Goal: Find specific page/section: Find specific page/section

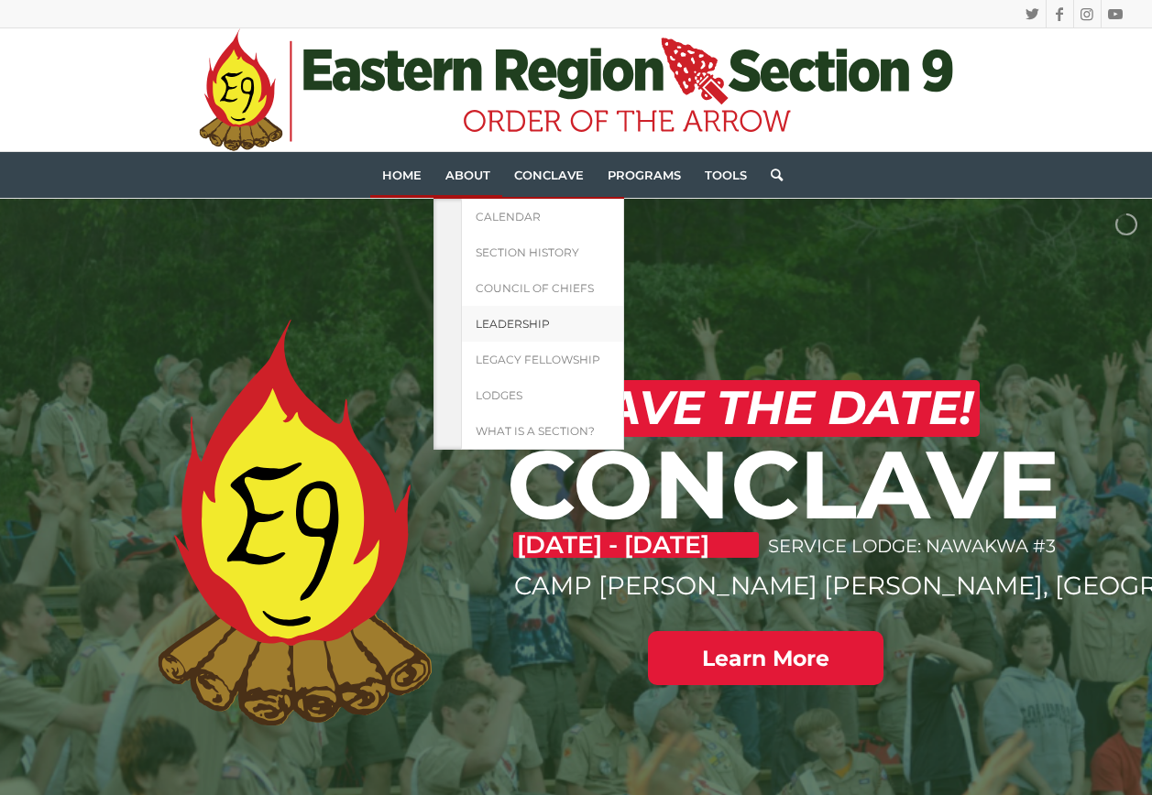
click at [513, 314] on link "Leadership" at bounding box center [542, 324] width 163 height 36
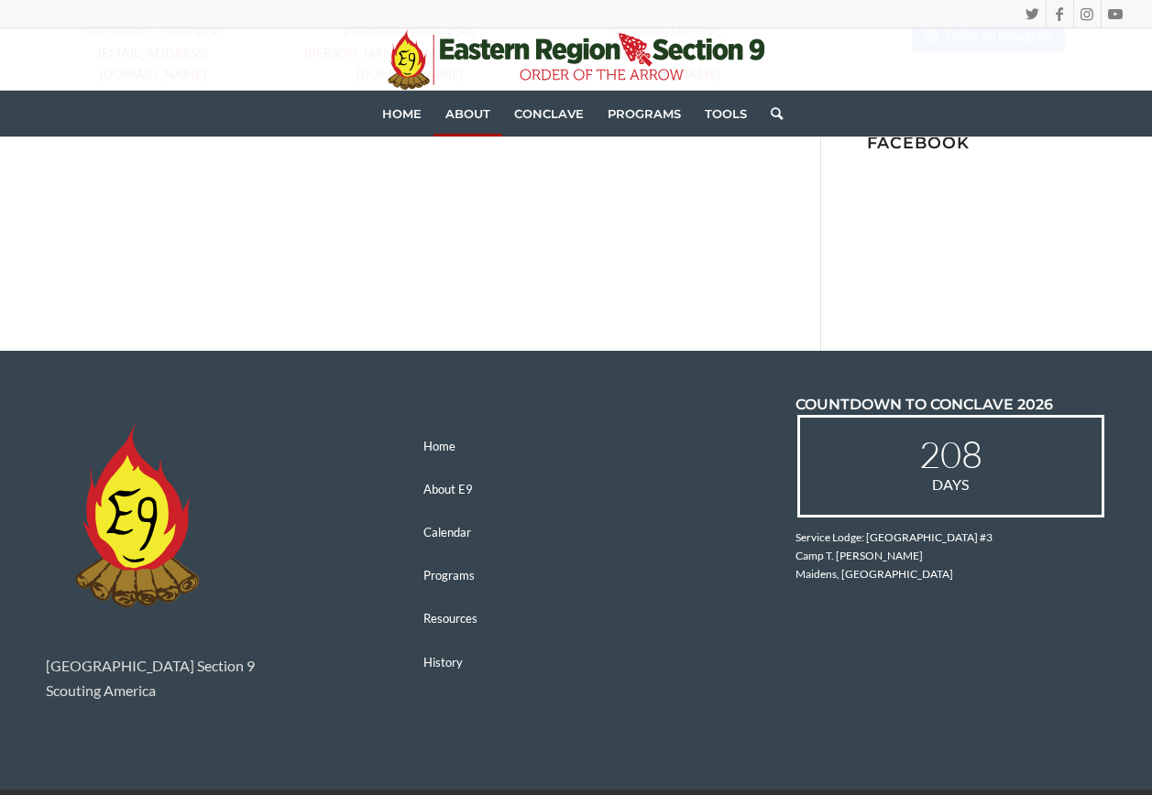
scroll to position [1067, 0]
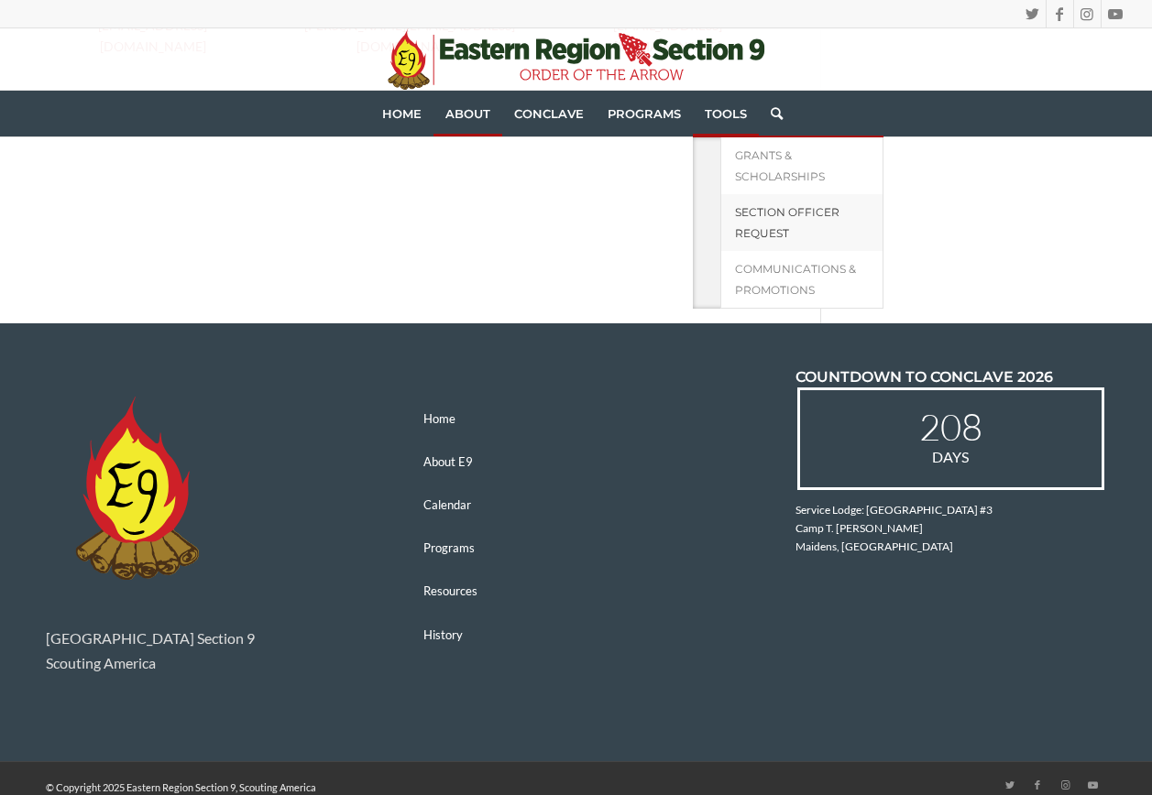
click at [769, 223] on link "Section Officer Request" at bounding box center [801, 222] width 163 height 57
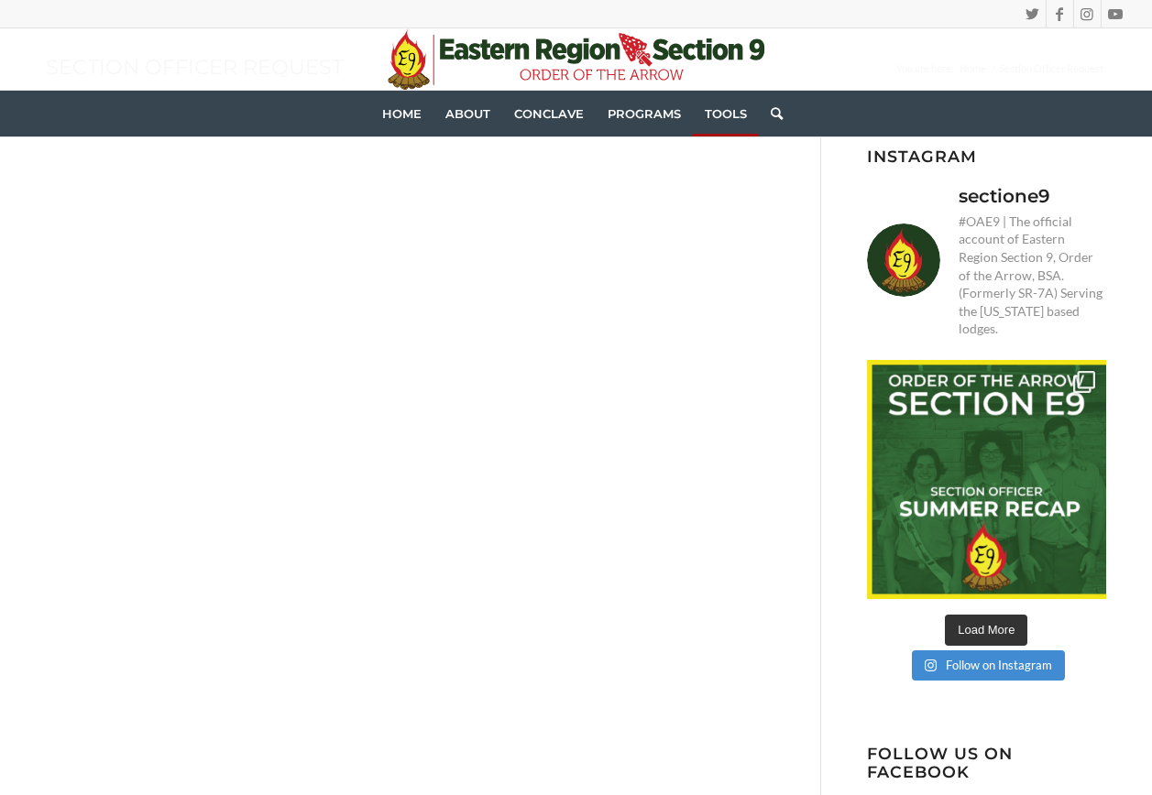
scroll to position [92, 0]
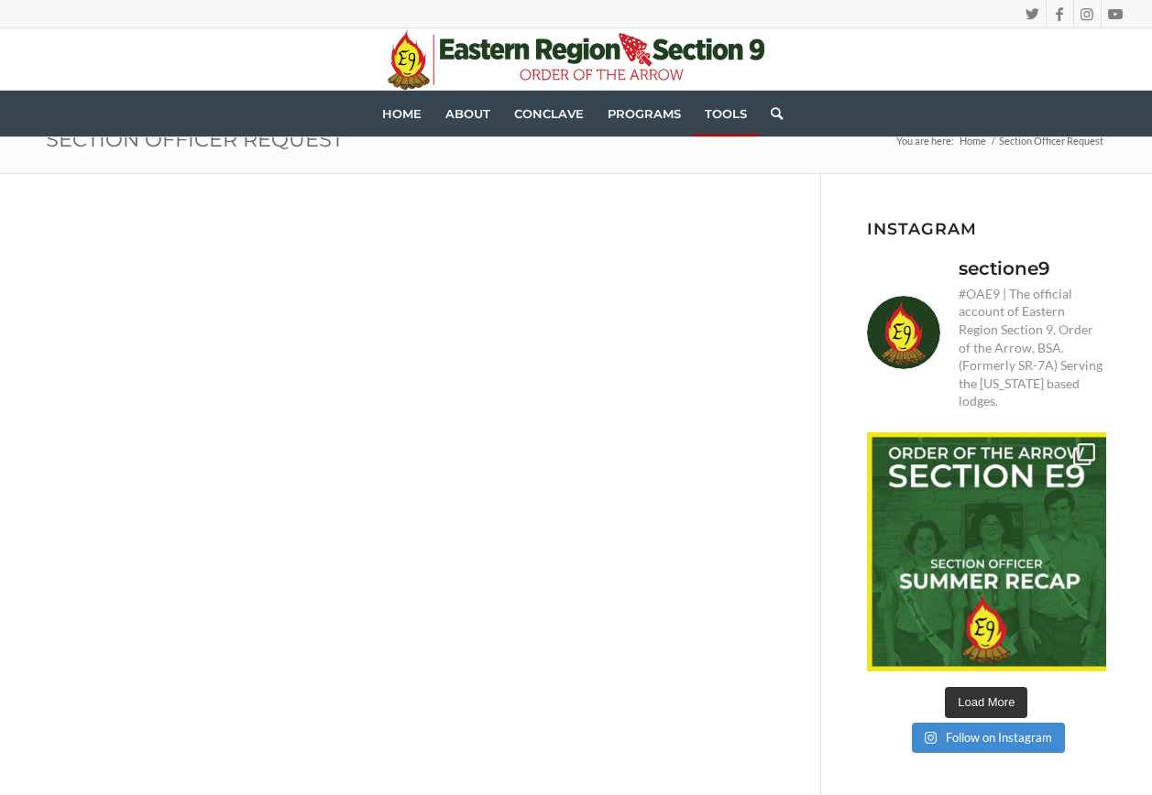
drag, startPoint x: 569, startPoint y: 221, endPoint x: 740, endPoint y: 209, distance: 171.7
